Goal: Transaction & Acquisition: Book appointment/travel/reservation

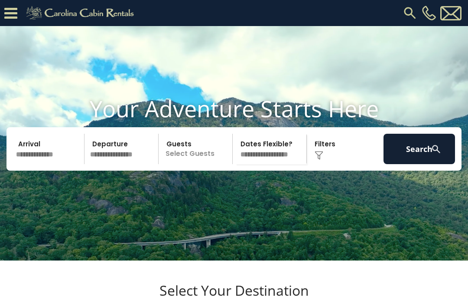
click at [54, 164] on input "text" at bounding box center [49, 149] width 72 height 30
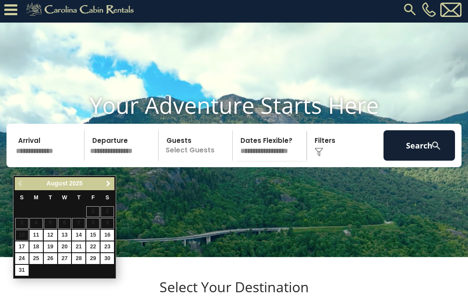
scroll to position [3, 0]
click at [110, 186] on span "Next" at bounding box center [108, 183] width 7 height 7
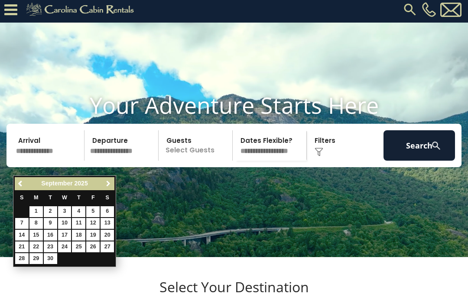
click at [104, 188] on link "Next" at bounding box center [108, 183] width 11 height 11
click at [107, 187] on span "Next" at bounding box center [108, 183] width 7 height 7
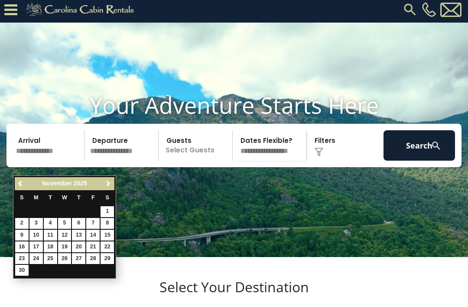
click at [107, 187] on span "Next" at bounding box center [108, 183] width 7 height 7
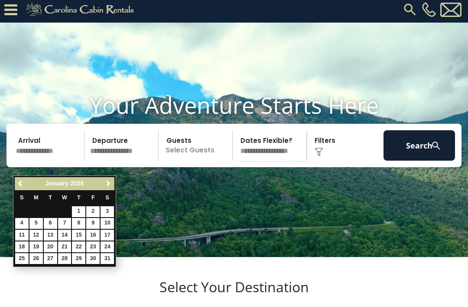
click at [103, 188] on link "Next" at bounding box center [108, 183] width 11 height 11
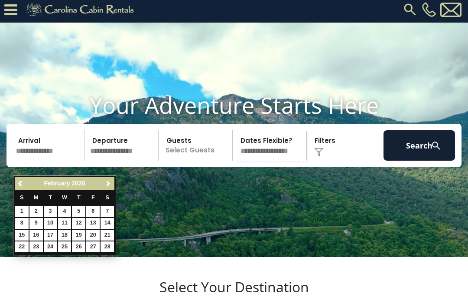
click at [106, 189] on link "Next" at bounding box center [108, 183] width 11 height 11
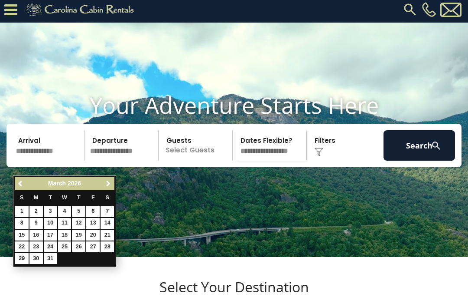
click at [103, 187] on link "Next" at bounding box center [108, 183] width 11 height 11
click at [107, 189] on link "Next" at bounding box center [108, 183] width 11 height 11
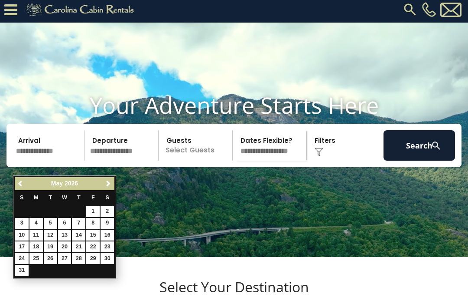
click at [106, 188] on link "Next" at bounding box center [108, 183] width 11 height 11
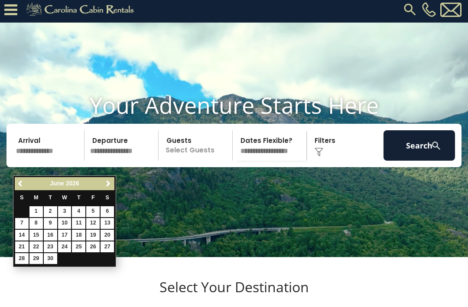
click at [104, 190] on div "Previous Next June 2026" at bounding box center [65, 183] width 100 height 13
click at [104, 188] on link "Next" at bounding box center [108, 183] width 11 height 11
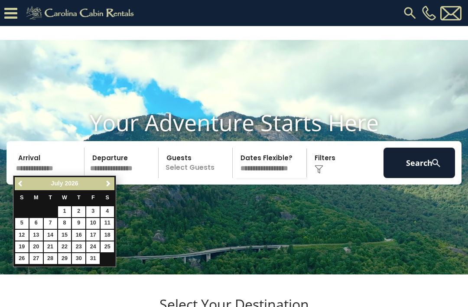
scroll to position [3, 0]
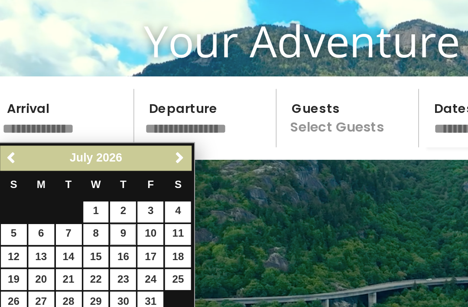
click at [72, 218] on link "9" at bounding box center [78, 223] width 13 height 11
type input "******"
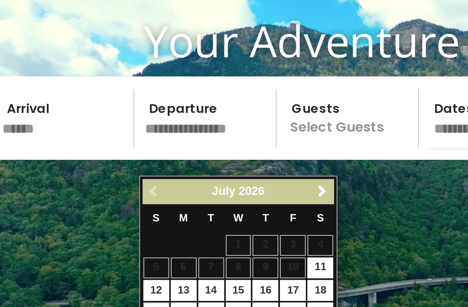
click at [89, 259] on link "19" at bounding box center [95, 264] width 13 height 11
type input "*******"
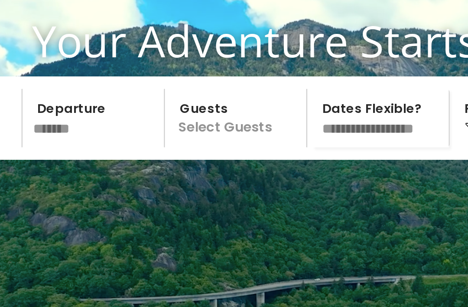
click at [161, 148] on p "Select Guests" at bounding box center [196, 163] width 71 height 30
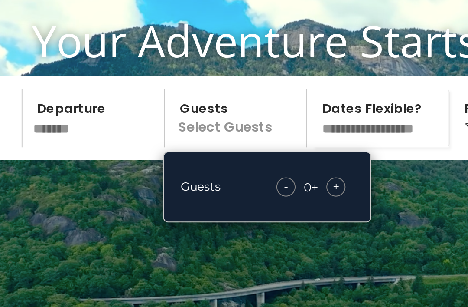
click at [246, 194] on span "+" at bounding box center [247, 198] width 3 height 9
click at [235, 148] on select "**********" at bounding box center [270, 163] width 71 height 30
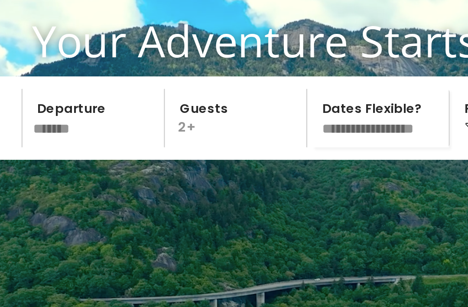
select select "*"
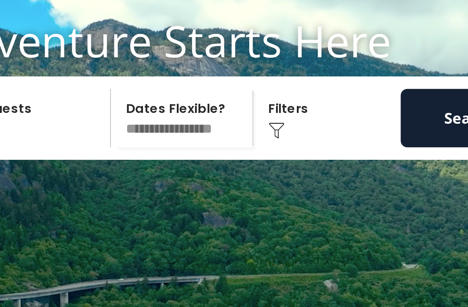
click at [315, 165] on img at bounding box center [319, 169] width 9 height 9
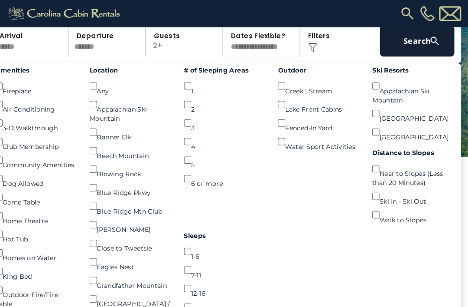
scroll to position [128, 0]
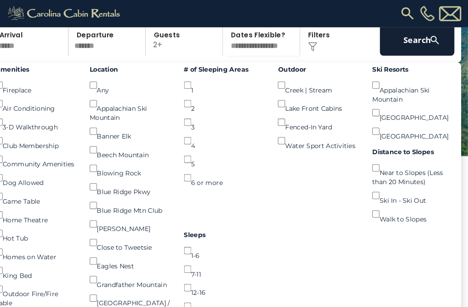
click at [388, 53] on button "Search" at bounding box center [420, 38] width 72 height 30
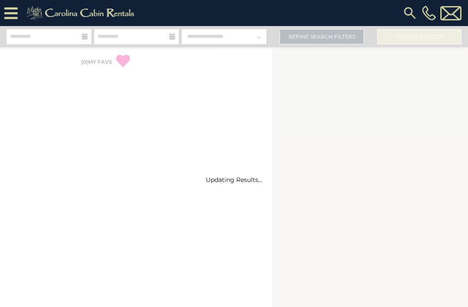
select select "*"
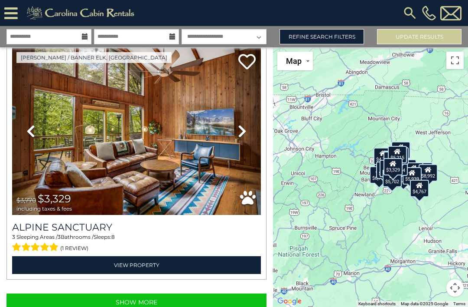
scroll to position [7061, 0]
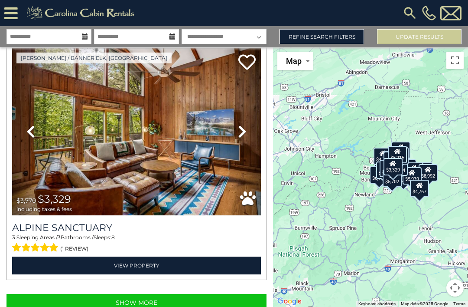
click at [292, 35] on link "Refine Search Filters" at bounding box center [322, 36] width 85 height 15
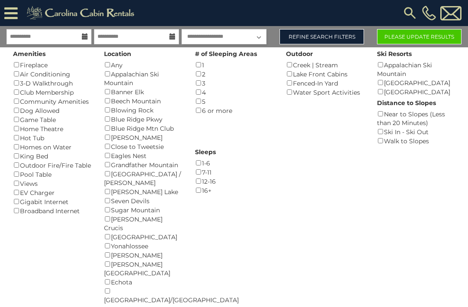
click at [393, 38] on button "Please Update Results" at bounding box center [419, 36] width 85 height 15
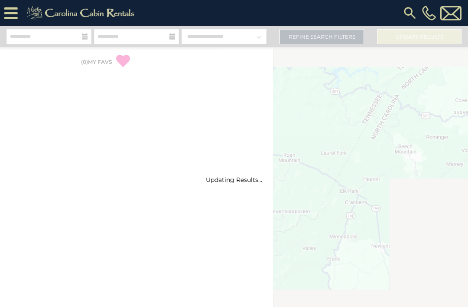
select select "*"
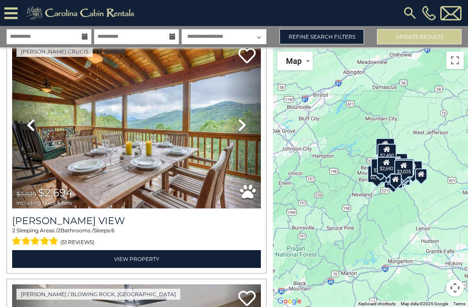
scroll to position [1979, 0]
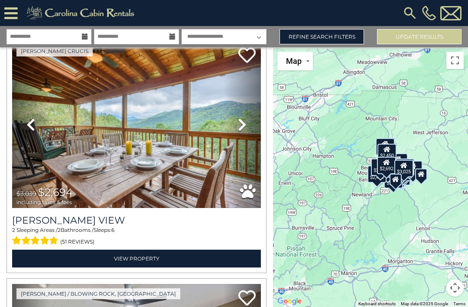
click at [52, 192] on span "$2,694" at bounding box center [55, 192] width 35 height 13
click at [141, 166] on img at bounding box center [136, 124] width 249 height 167
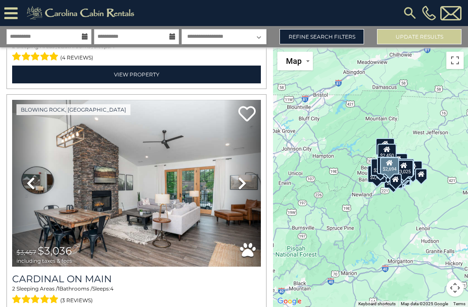
scroll to position [219, 0]
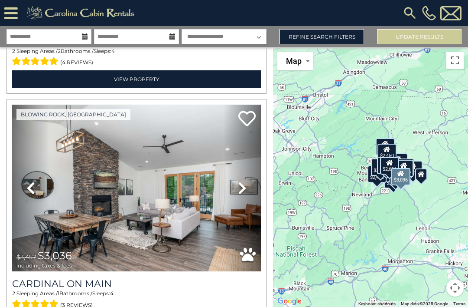
click at [59, 208] on img at bounding box center [136, 188] width 249 height 167
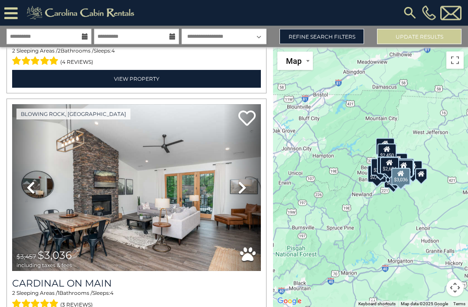
scroll to position [28, 0]
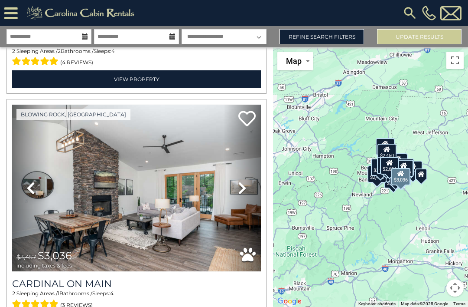
click at [34, 218] on link "Previous" at bounding box center [30, 188] width 37 height 167
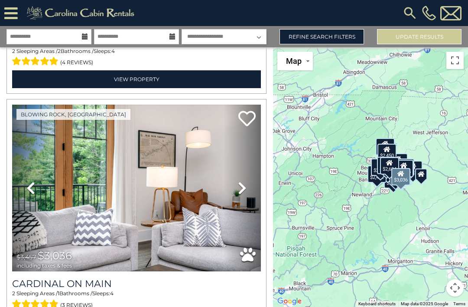
click at [31, 262] on span "including taxes & fees" at bounding box center [44, 265] width 56 height 6
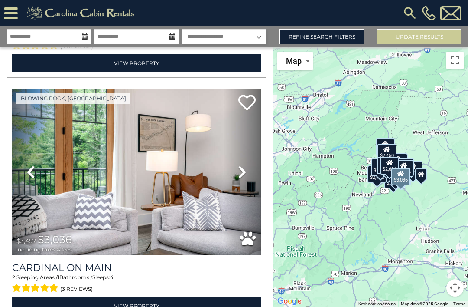
scroll to position [241, 0]
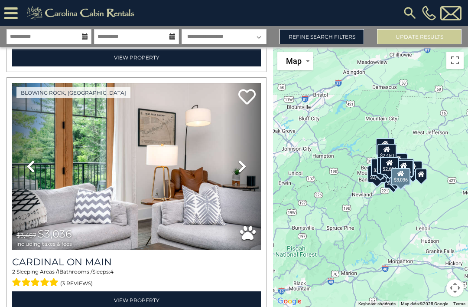
click at [75, 291] on link "View Property" at bounding box center [136, 300] width 249 height 18
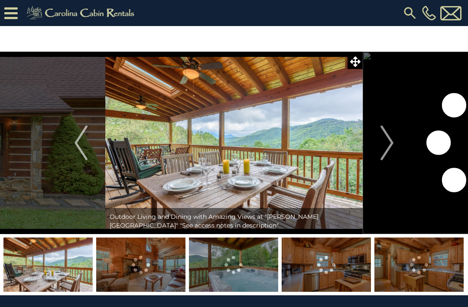
click at [377, 163] on button "Next" at bounding box center [387, 143] width 49 height 182
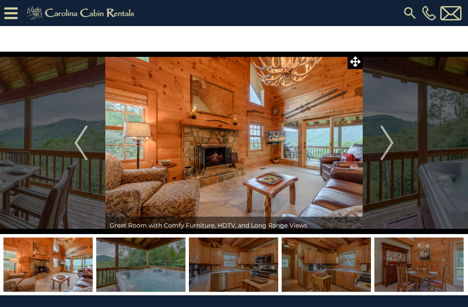
click at [378, 158] on button "Next" at bounding box center [387, 143] width 49 height 182
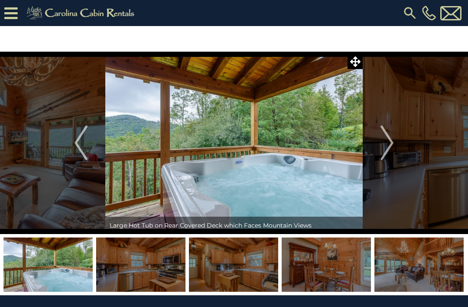
click at [381, 160] on img "Next" at bounding box center [387, 142] width 13 height 35
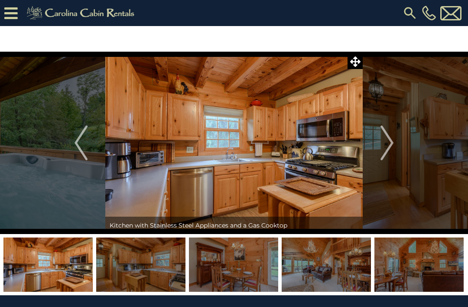
click at [370, 162] on button "Next" at bounding box center [387, 143] width 49 height 182
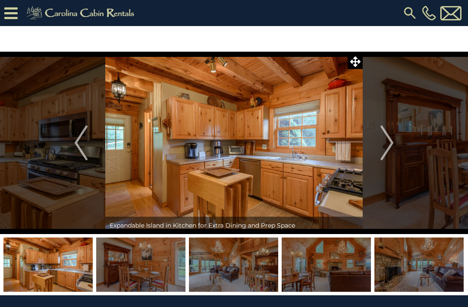
click at [381, 164] on button "Next" at bounding box center [387, 143] width 49 height 182
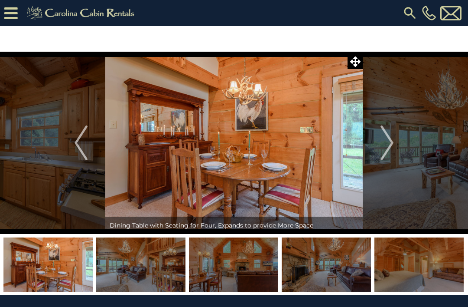
click at [383, 158] on img "Next" at bounding box center [387, 142] width 13 height 35
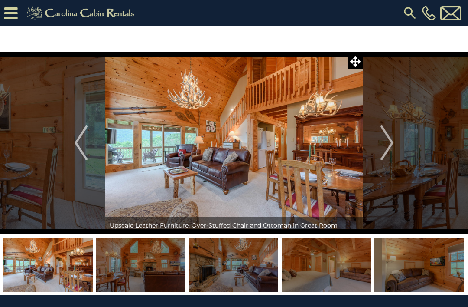
click at [381, 161] on button "Next" at bounding box center [387, 143] width 49 height 182
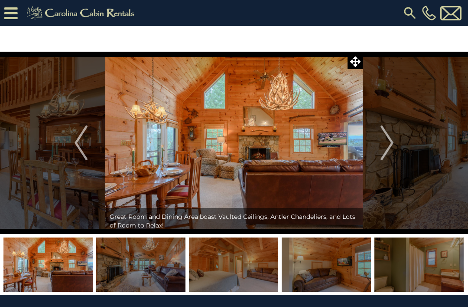
click at [377, 162] on button "Next" at bounding box center [387, 143] width 49 height 182
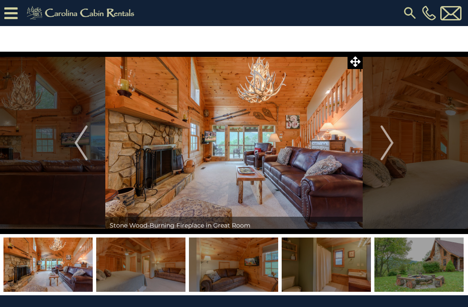
click at [379, 160] on button "Next" at bounding box center [387, 143] width 49 height 182
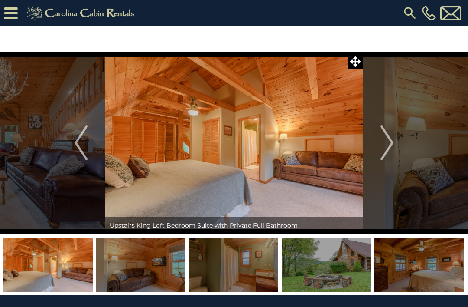
click at [382, 163] on button "Next" at bounding box center [387, 143] width 49 height 182
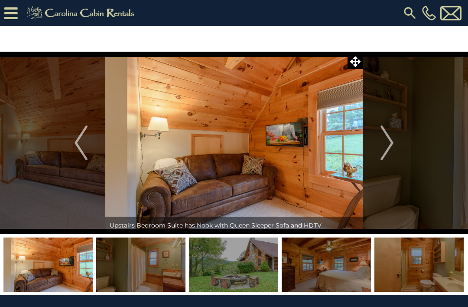
click at [382, 160] on button "Next" at bounding box center [387, 143] width 49 height 182
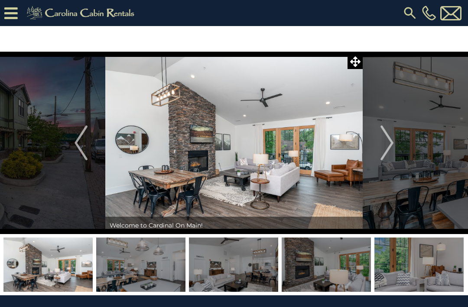
click at [57, 154] on button "Previous" at bounding box center [81, 143] width 49 height 182
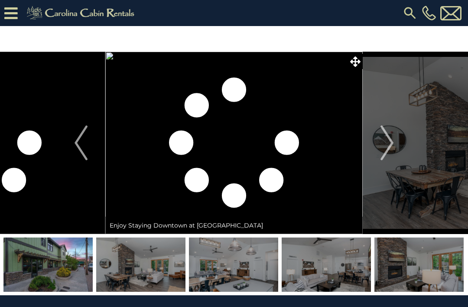
click at [386, 152] on img "Next" at bounding box center [387, 142] width 13 height 35
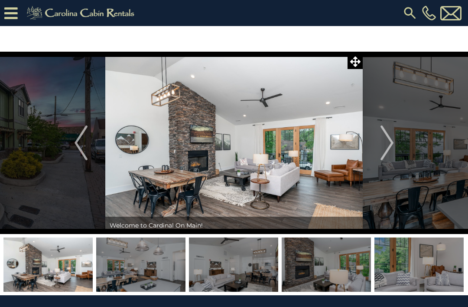
click at [386, 150] on img "Next" at bounding box center [387, 142] width 13 height 35
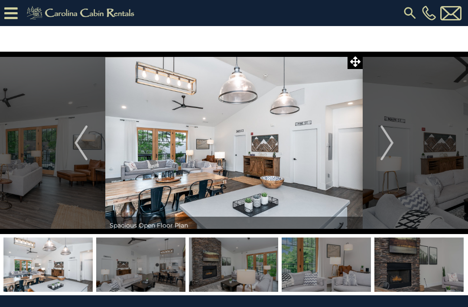
click at [384, 157] on img "Next" at bounding box center [387, 142] width 13 height 35
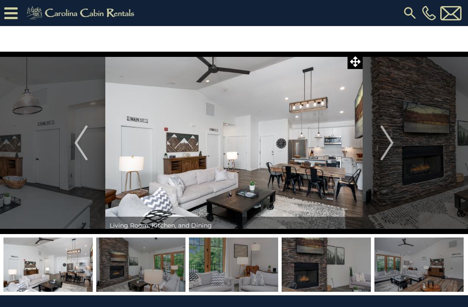
click at [381, 157] on img "Next" at bounding box center [387, 142] width 13 height 35
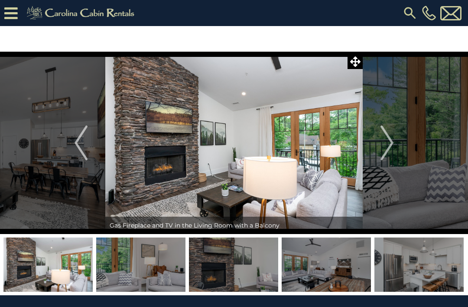
click at [383, 157] on img "Next" at bounding box center [387, 142] width 13 height 35
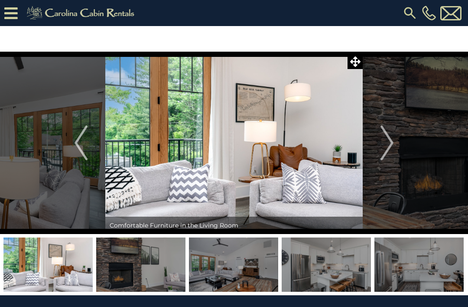
click at [389, 161] on button "Next" at bounding box center [387, 143] width 49 height 182
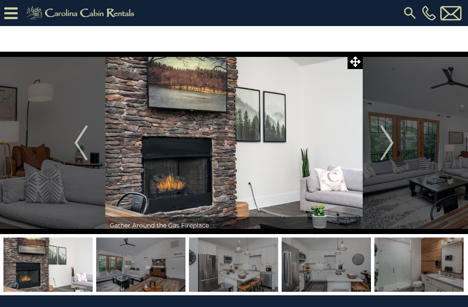
click at [381, 155] on img "Next" at bounding box center [387, 142] width 13 height 35
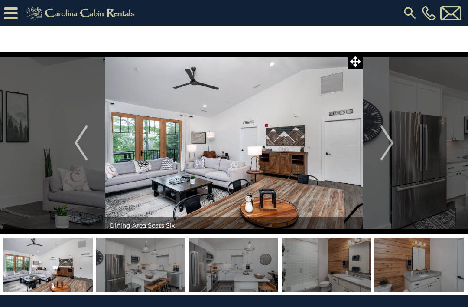
click at [388, 153] on img "Next" at bounding box center [387, 142] width 13 height 35
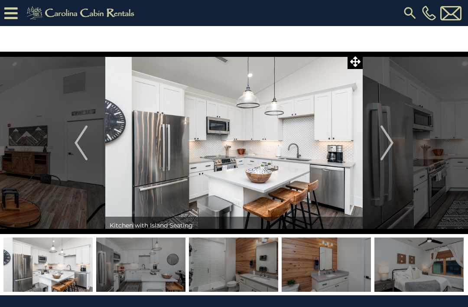
click at [390, 152] on img "Next" at bounding box center [387, 142] width 13 height 35
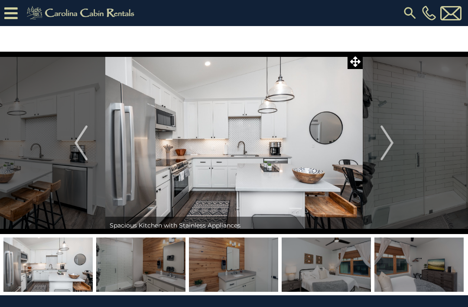
click at [387, 156] on img "Next" at bounding box center [387, 142] width 13 height 35
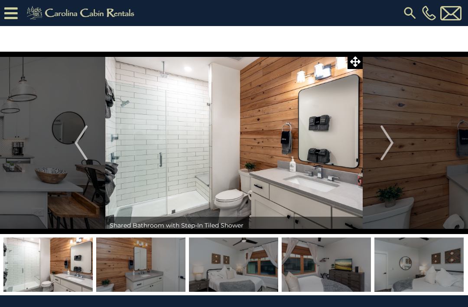
click at [383, 157] on img "Next" at bounding box center [387, 142] width 13 height 35
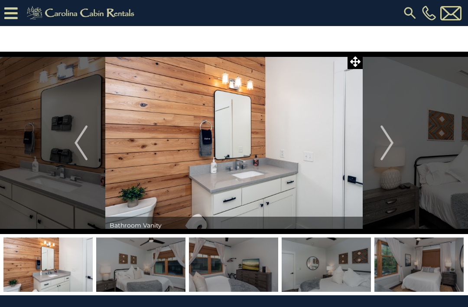
click at [383, 156] on img "Next" at bounding box center [387, 142] width 13 height 35
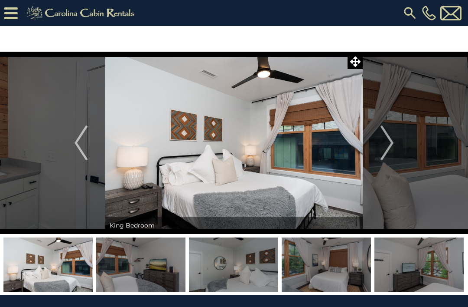
click at [392, 155] on img "Next" at bounding box center [387, 142] width 13 height 35
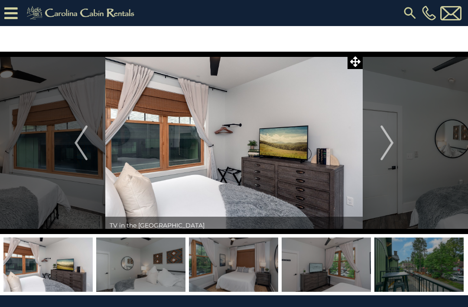
click at [383, 154] on img "Next" at bounding box center [387, 142] width 13 height 35
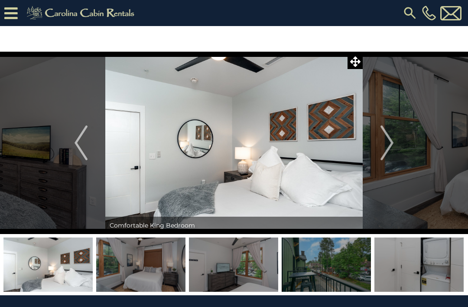
click at [387, 152] on img "Next" at bounding box center [387, 142] width 13 height 35
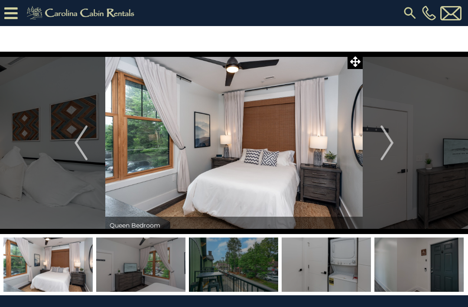
click at [384, 154] on img "Next" at bounding box center [387, 142] width 13 height 35
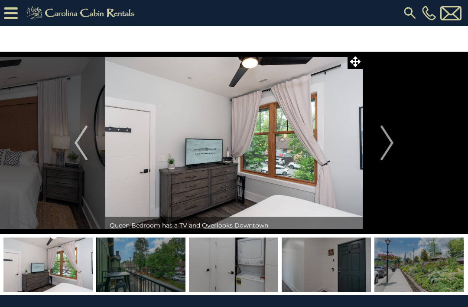
click at [386, 160] on button "Next" at bounding box center [387, 143] width 49 height 182
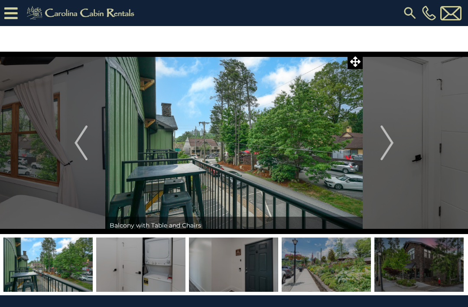
click at [388, 161] on button "Next" at bounding box center [387, 143] width 49 height 182
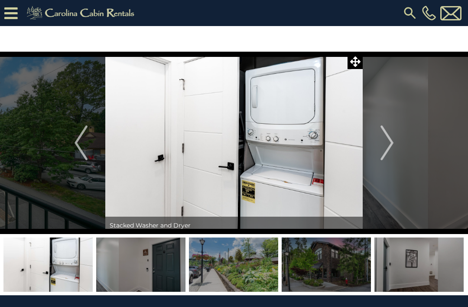
click at [383, 156] on img "Next" at bounding box center [387, 142] width 13 height 35
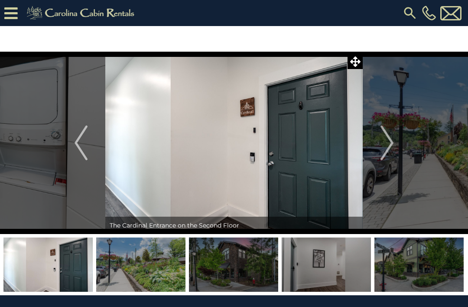
click at [380, 154] on button "Next" at bounding box center [387, 143] width 49 height 182
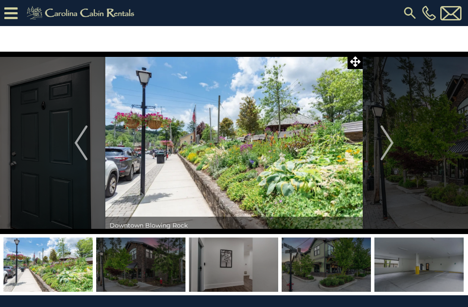
click at [389, 164] on button "Next" at bounding box center [387, 143] width 49 height 182
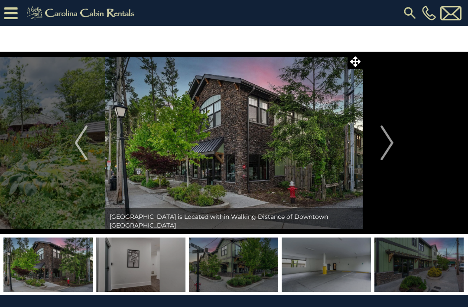
click at [387, 161] on button "Next" at bounding box center [387, 143] width 49 height 182
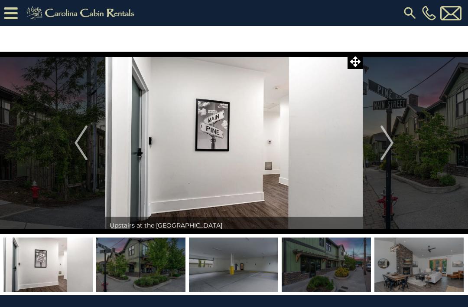
click at [382, 160] on button "Next" at bounding box center [387, 143] width 49 height 182
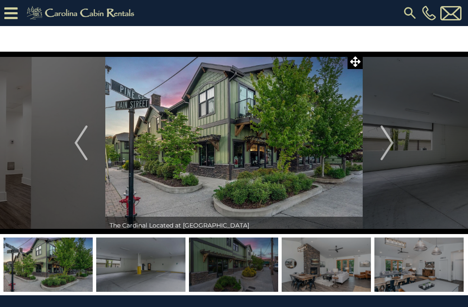
click at [383, 164] on button "Next" at bounding box center [387, 143] width 49 height 182
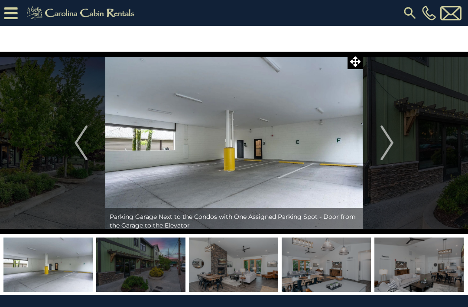
click at [382, 159] on img "Next" at bounding box center [387, 142] width 13 height 35
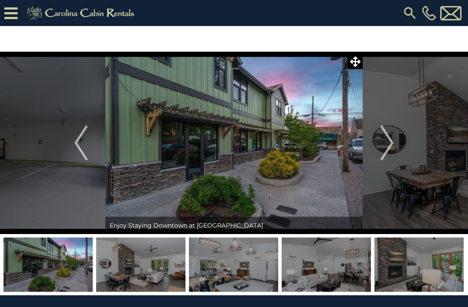
click at [383, 155] on img "Next" at bounding box center [387, 142] width 13 height 35
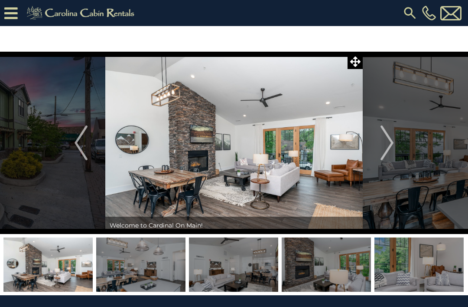
click at [144, 209] on img at bounding box center [234, 143] width 258 height 182
click at [65, 256] on img at bounding box center [47, 264] width 89 height 54
click at [122, 260] on img at bounding box center [140, 264] width 89 height 54
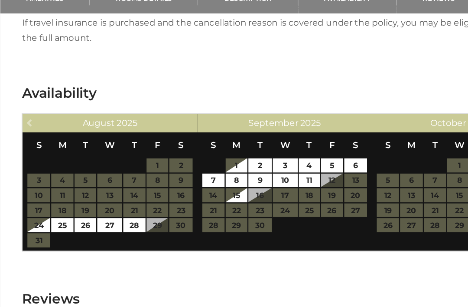
scroll to position [957, 0]
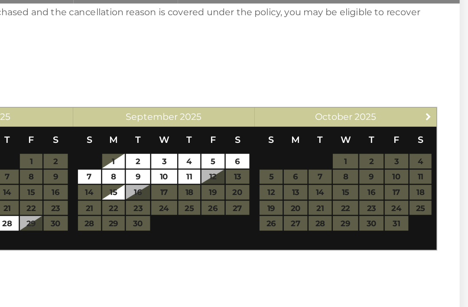
click at [434, 133] on span "Next" at bounding box center [437, 136] width 7 height 7
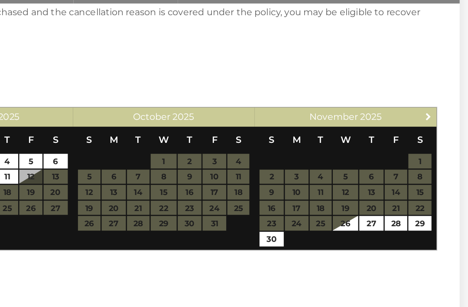
click at [432, 131] on link "Next" at bounding box center [437, 136] width 11 height 11
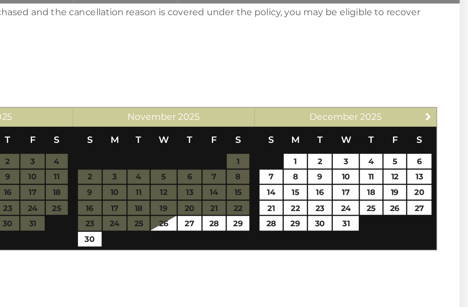
click at [432, 131] on link "Next" at bounding box center [437, 136] width 11 height 11
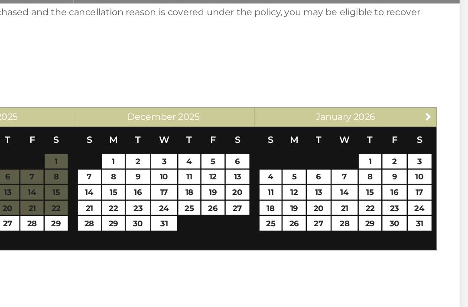
click at [432, 131] on link "Next" at bounding box center [437, 136] width 11 height 11
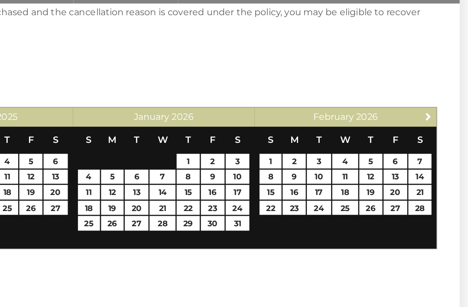
click at [432, 131] on link "Next" at bounding box center [437, 136] width 11 height 11
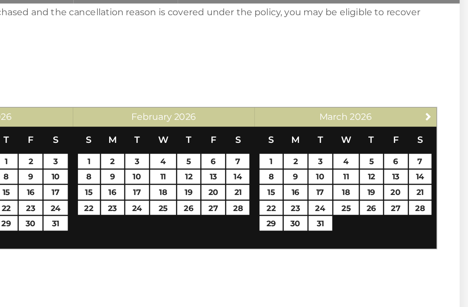
click at [432, 131] on link "Next" at bounding box center [437, 136] width 11 height 11
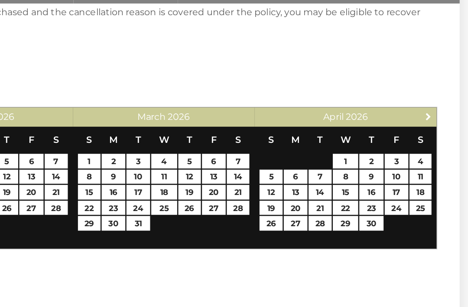
click at [432, 131] on link "Next" at bounding box center [437, 136] width 11 height 11
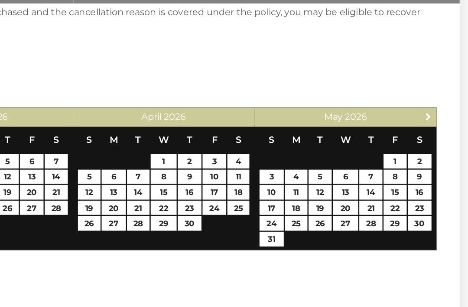
click at [432, 131] on link "Next" at bounding box center [437, 136] width 11 height 11
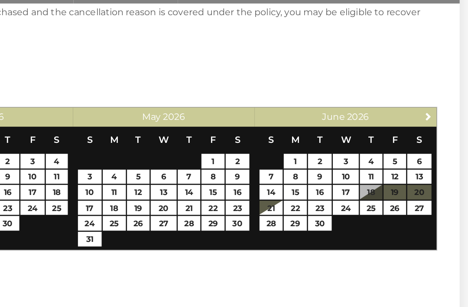
click at [432, 131] on link "Next" at bounding box center [437, 136] width 11 height 11
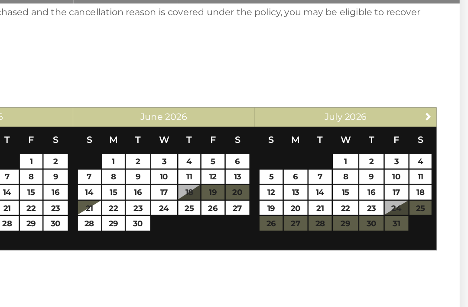
click at [432, 131] on link "Next" at bounding box center [437, 136] width 11 height 11
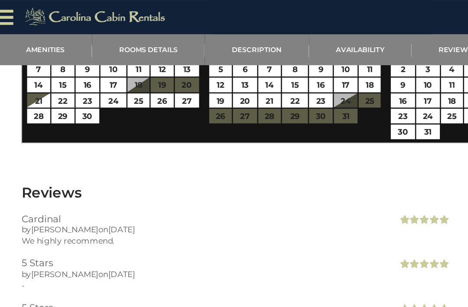
scroll to position [1078, 0]
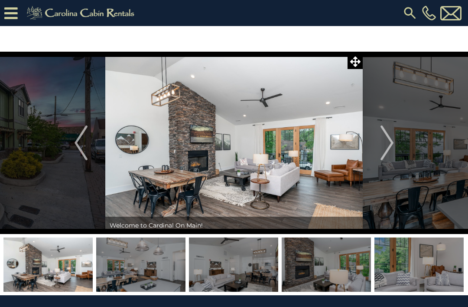
click at [80, 143] on img "Previous" at bounding box center [81, 142] width 13 height 35
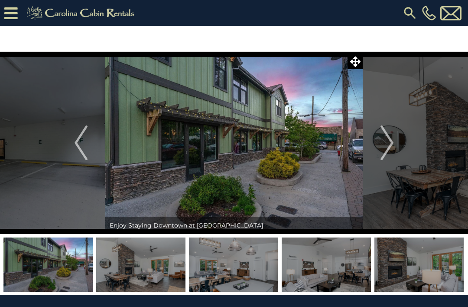
click at [386, 141] on img "Next" at bounding box center [387, 142] width 13 height 35
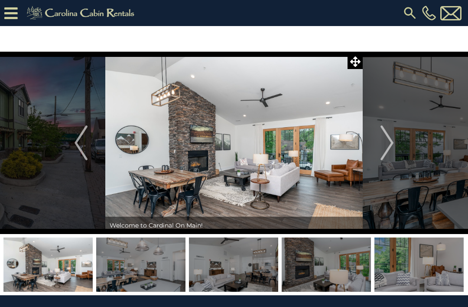
click at [390, 151] on img "Next" at bounding box center [387, 142] width 13 height 35
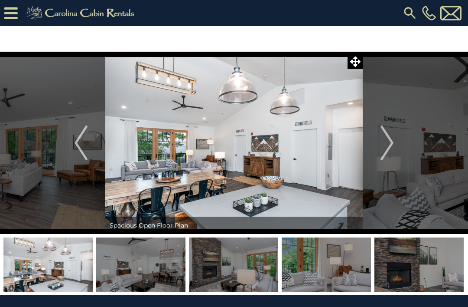
click at [384, 154] on img "Next" at bounding box center [387, 142] width 13 height 35
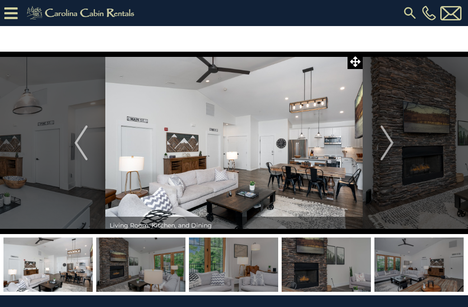
click at [390, 143] on img "Next" at bounding box center [387, 142] width 13 height 35
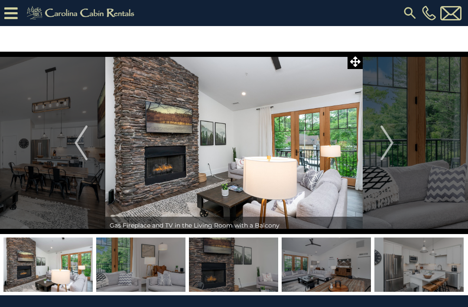
click at [378, 149] on button "Next" at bounding box center [387, 143] width 49 height 182
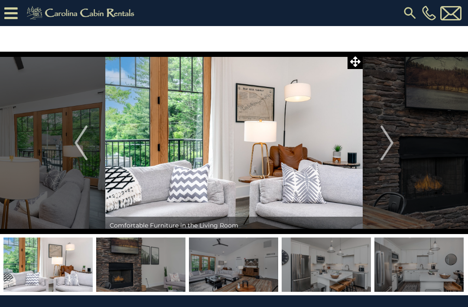
click at [382, 144] on img "Next" at bounding box center [387, 142] width 13 height 35
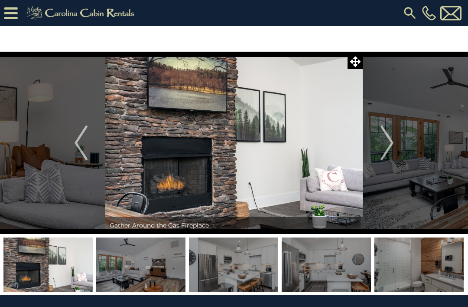
click at [392, 153] on img "Next" at bounding box center [387, 142] width 13 height 35
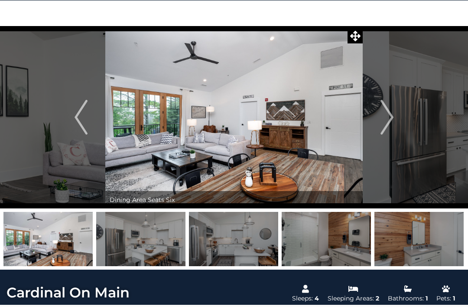
scroll to position [29, 0]
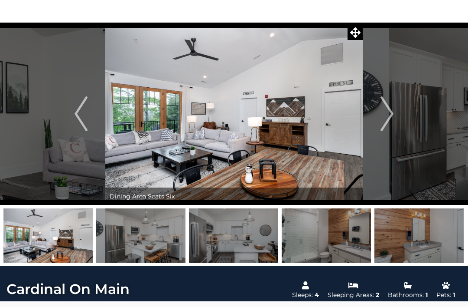
click at [387, 129] on img "Next" at bounding box center [387, 113] width 13 height 35
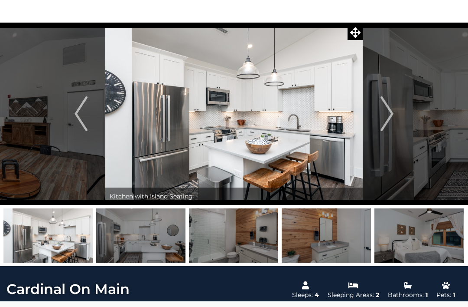
click at [388, 135] on button "Next" at bounding box center [387, 114] width 49 height 182
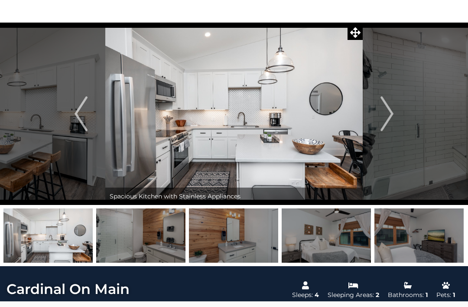
click at [387, 136] on button "Next" at bounding box center [387, 114] width 49 height 182
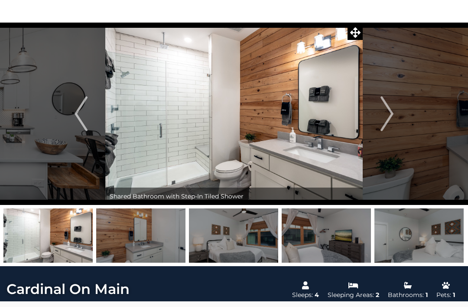
click at [385, 133] on button "Next" at bounding box center [387, 114] width 49 height 182
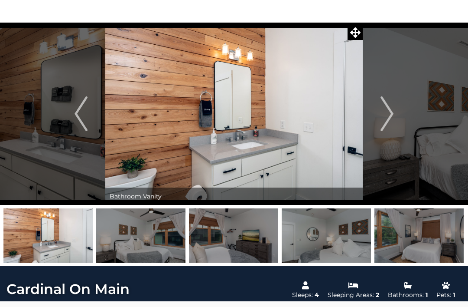
click at [382, 131] on button "Next" at bounding box center [387, 114] width 49 height 182
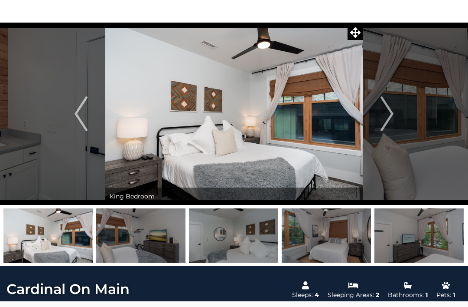
click at [388, 132] on button "Next" at bounding box center [387, 114] width 49 height 182
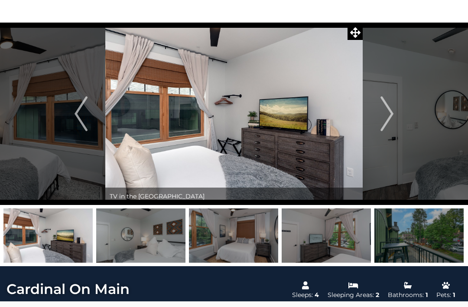
click at [389, 132] on button "Next" at bounding box center [387, 114] width 49 height 182
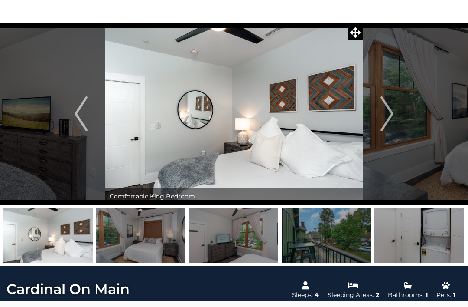
click at [386, 132] on button "Next" at bounding box center [387, 114] width 49 height 182
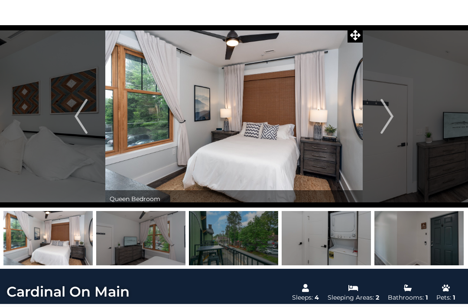
click at [389, 118] on img "Next" at bounding box center [387, 116] width 13 height 35
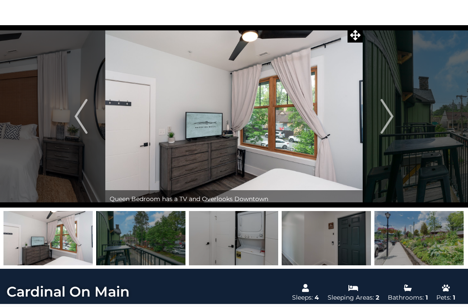
click at [389, 123] on img "Next" at bounding box center [387, 116] width 13 height 35
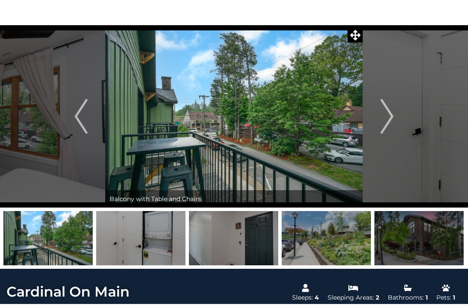
click at [312, 235] on img at bounding box center [326, 238] width 89 height 54
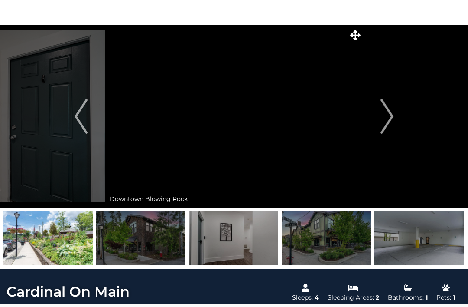
click at [387, 126] on img "Next" at bounding box center [387, 116] width 13 height 35
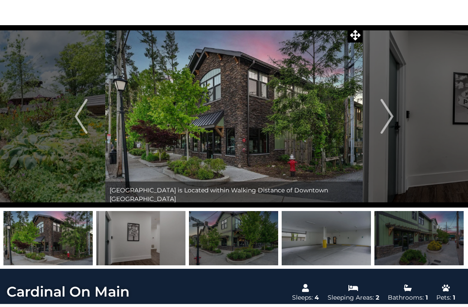
click at [376, 131] on button "Next" at bounding box center [387, 116] width 49 height 182
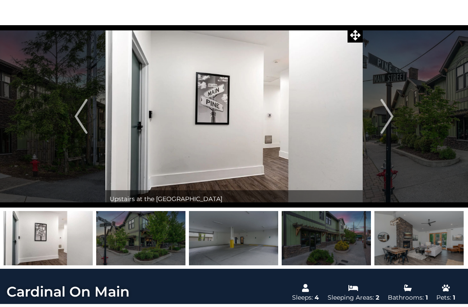
click at [381, 132] on img "Next" at bounding box center [387, 116] width 13 height 35
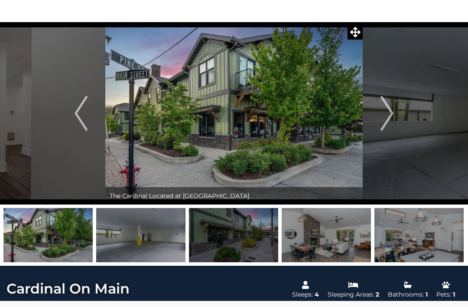
scroll to position [31, 0]
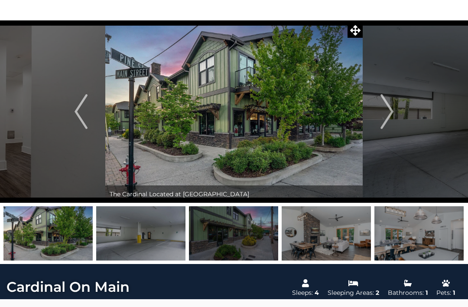
click at [190, 141] on img at bounding box center [234, 111] width 258 height 182
click at [187, 141] on img at bounding box center [234, 111] width 258 height 182
